Goal: Task Accomplishment & Management: Use online tool/utility

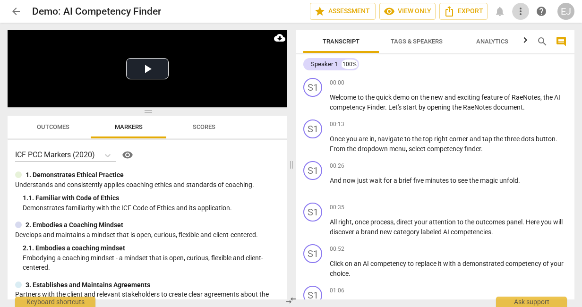
click at [518, 14] on span "more_vert" at bounding box center [520, 11] width 11 height 11
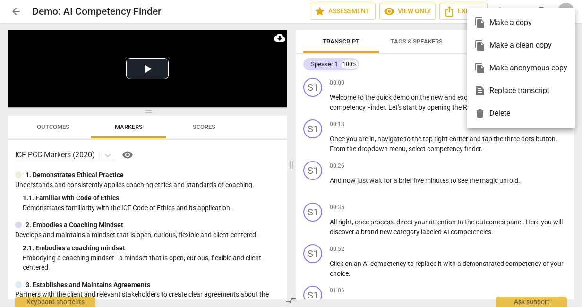
click at [205, 15] on div at bounding box center [291, 153] width 582 height 307
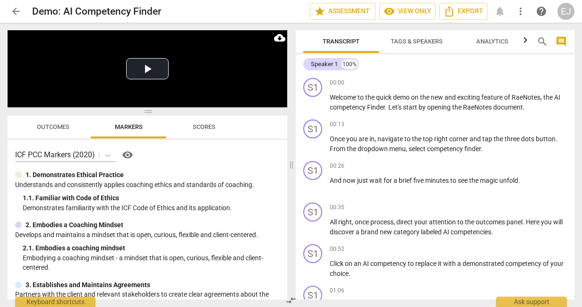
click at [15, 9] on span "arrow_back" at bounding box center [15, 11] width 11 height 11
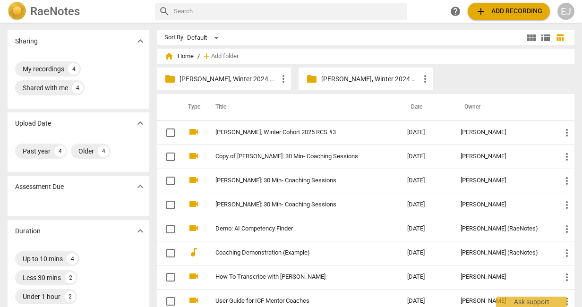
click at [504, 14] on span "add Add recording" at bounding box center [508, 11] width 67 height 11
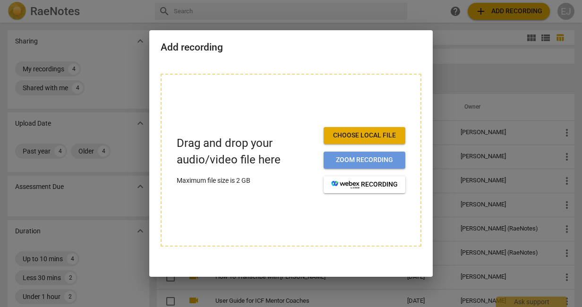
click at [358, 164] on span "Zoom recording" at bounding box center [364, 159] width 67 height 9
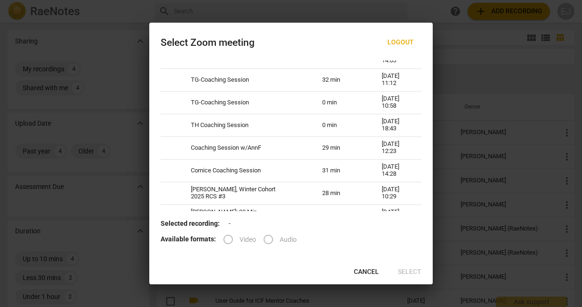
scroll to position [47, 0]
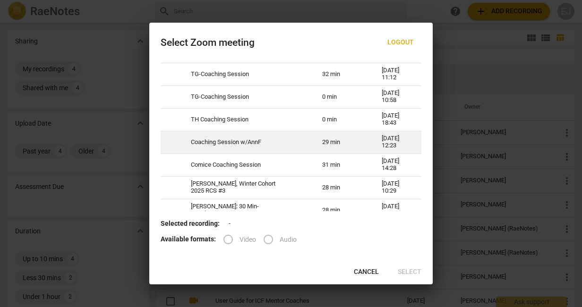
click at [317, 145] on td "29 min" at bounding box center [341, 142] width 60 height 23
radio input "true"
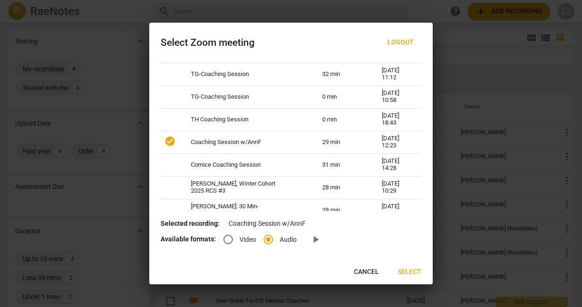
click at [227, 239] on input "Video" at bounding box center [228, 239] width 23 height 23
radio input "true"
click at [412, 274] on span "Select" at bounding box center [410, 271] width 24 height 9
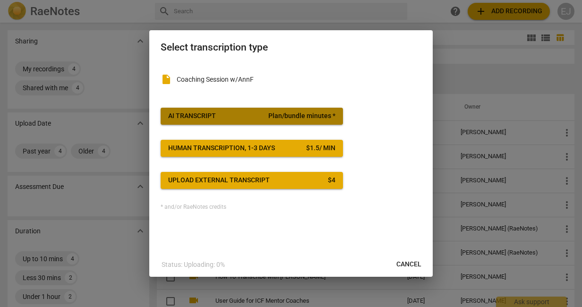
click at [257, 116] on span "AI Transcript Plan/bundle minutes *" at bounding box center [251, 116] width 167 height 9
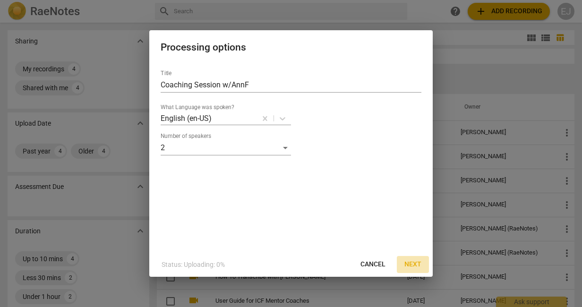
click at [412, 268] on span "Next" at bounding box center [412, 264] width 17 height 9
